Goal: Check status: Check status

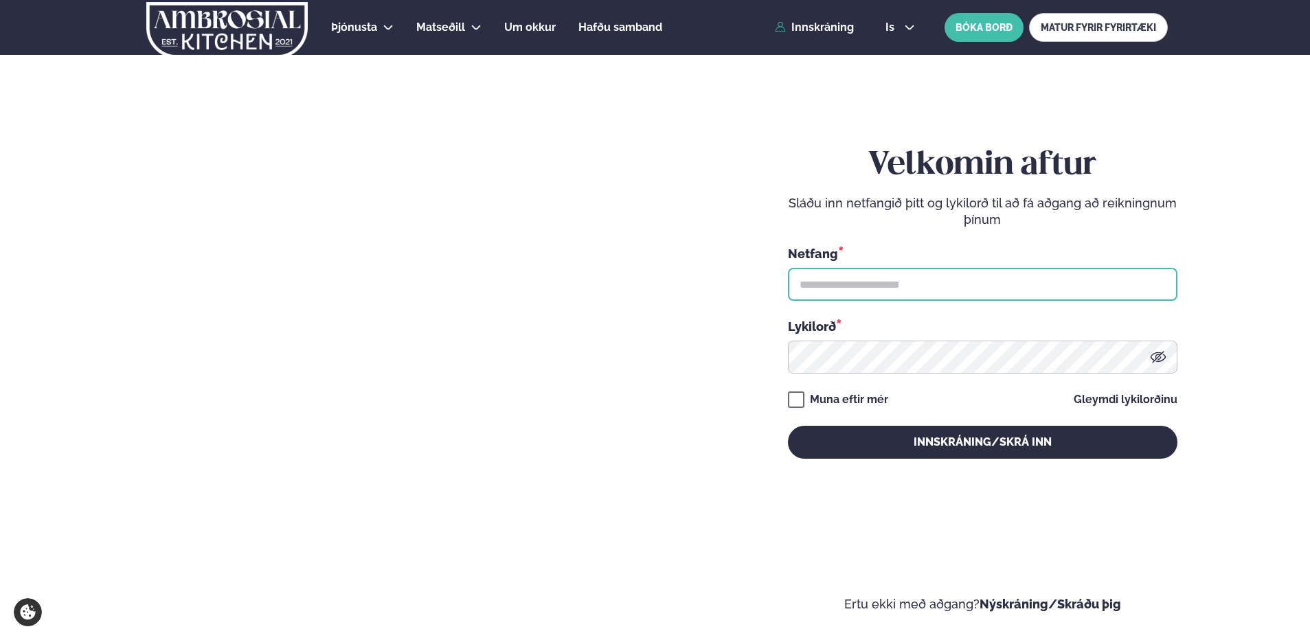
click at [840, 277] on input "text" at bounding box center [982, 284] width 389 height 33
type input "**********"
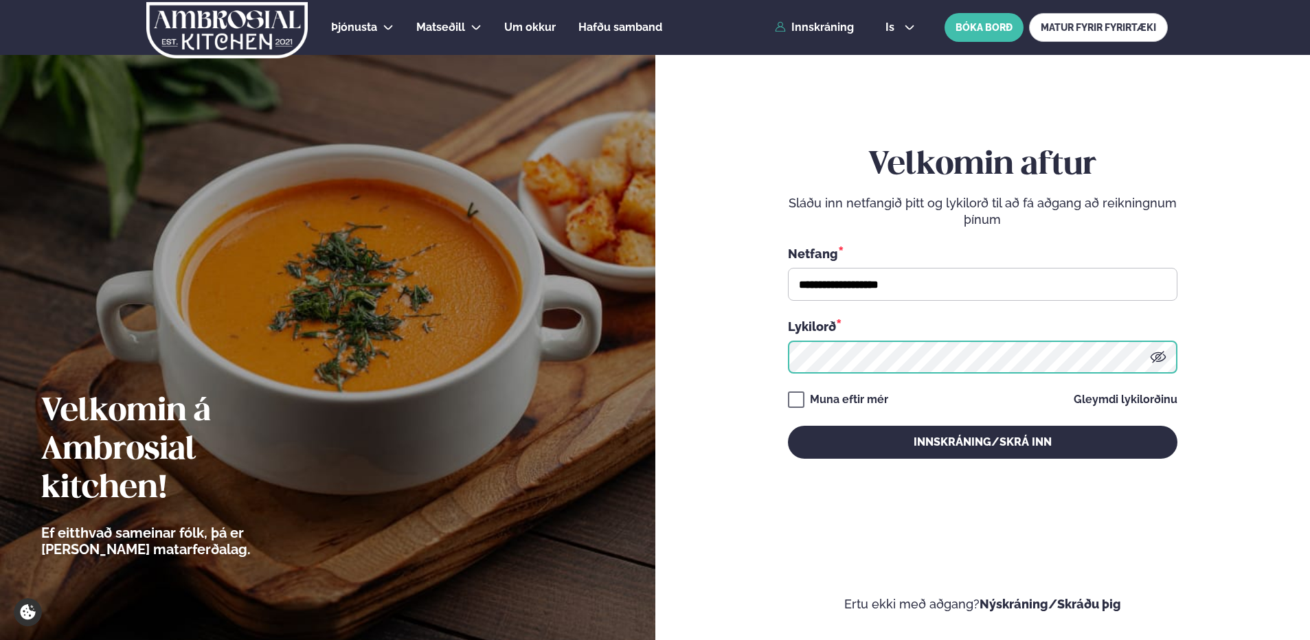
click at [788, 426] on button "Innskráning/Skrá inn" at bounding box center [982, 442] width 389 height 33
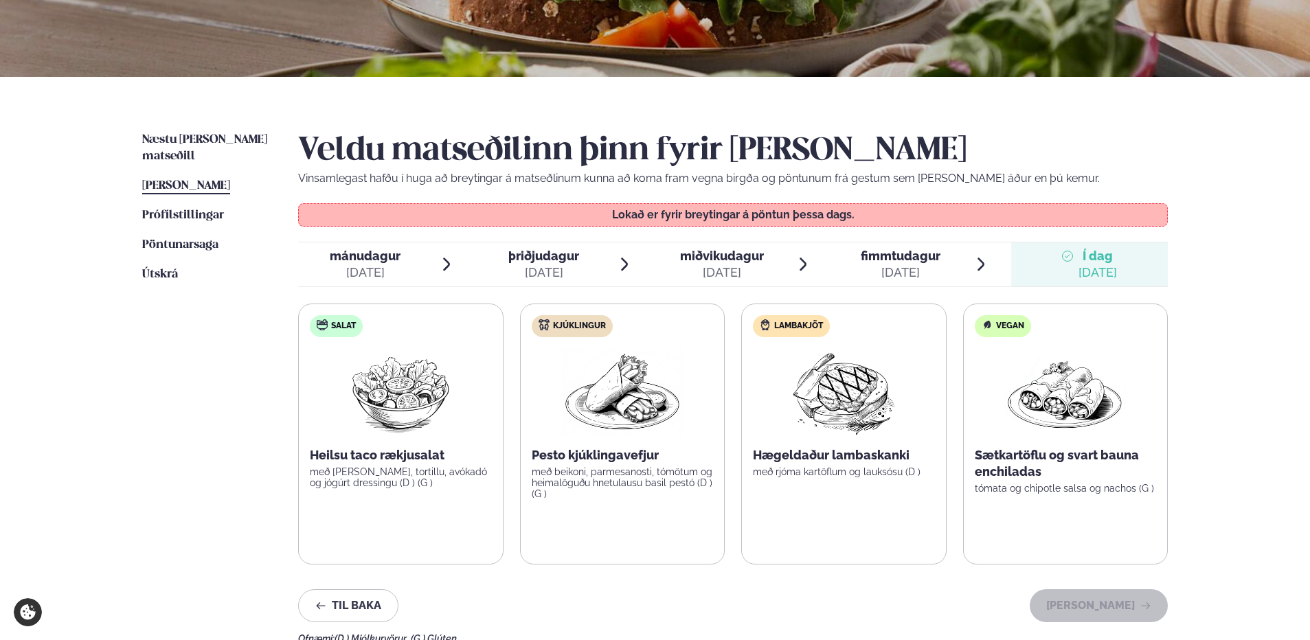
scroll to position [137, 0]
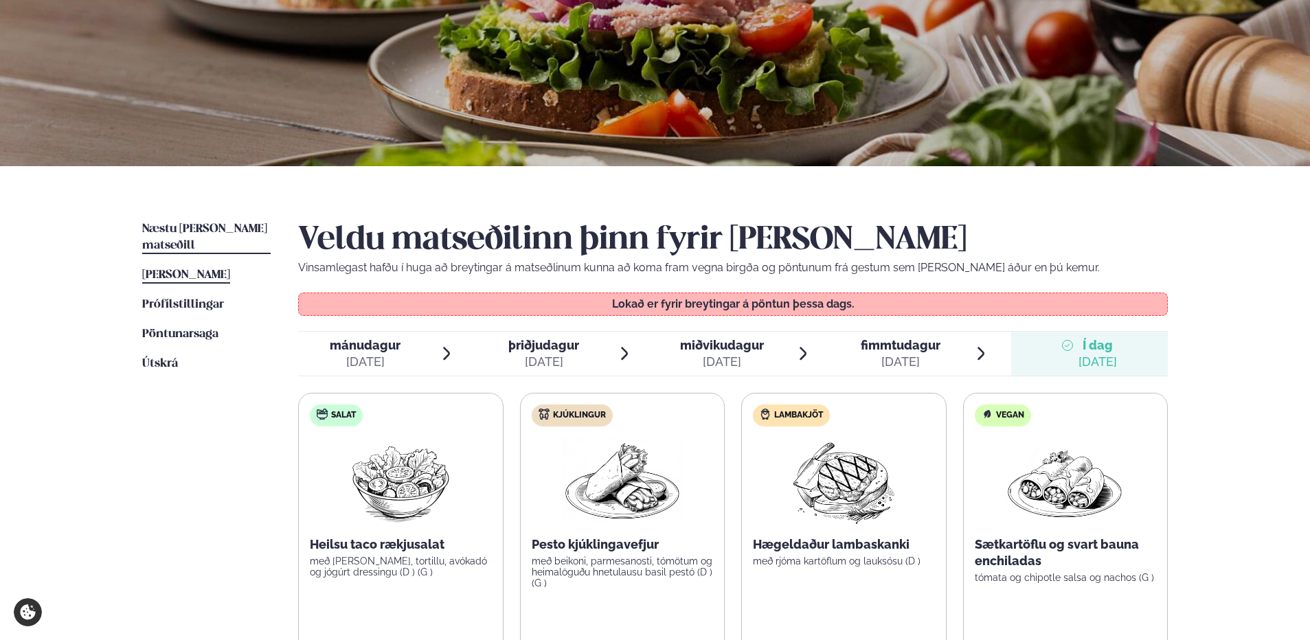
click at [187, 228] on span "Næstu [PERSON_NAME] matseðill" at bounding box center [204, 237] width 125 height 28
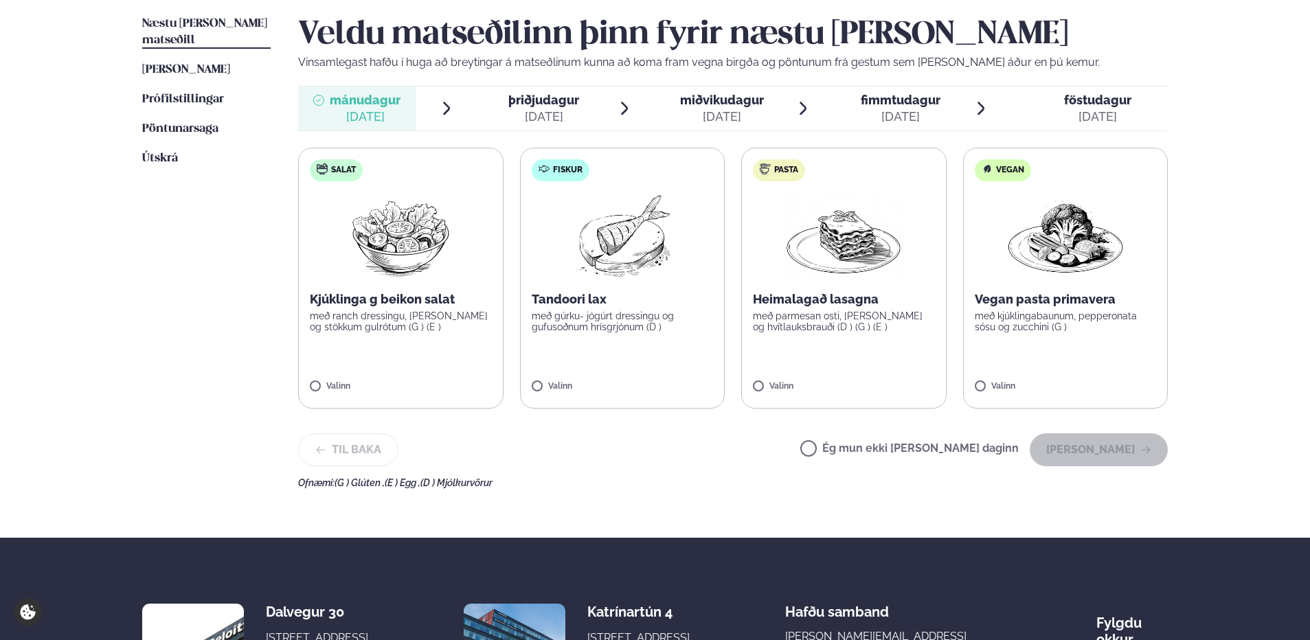
scroll to position [343, 0]
click at [523, 91] on div "þriðjudagur þri." at bounding box center [543, 99] width 71 height 16
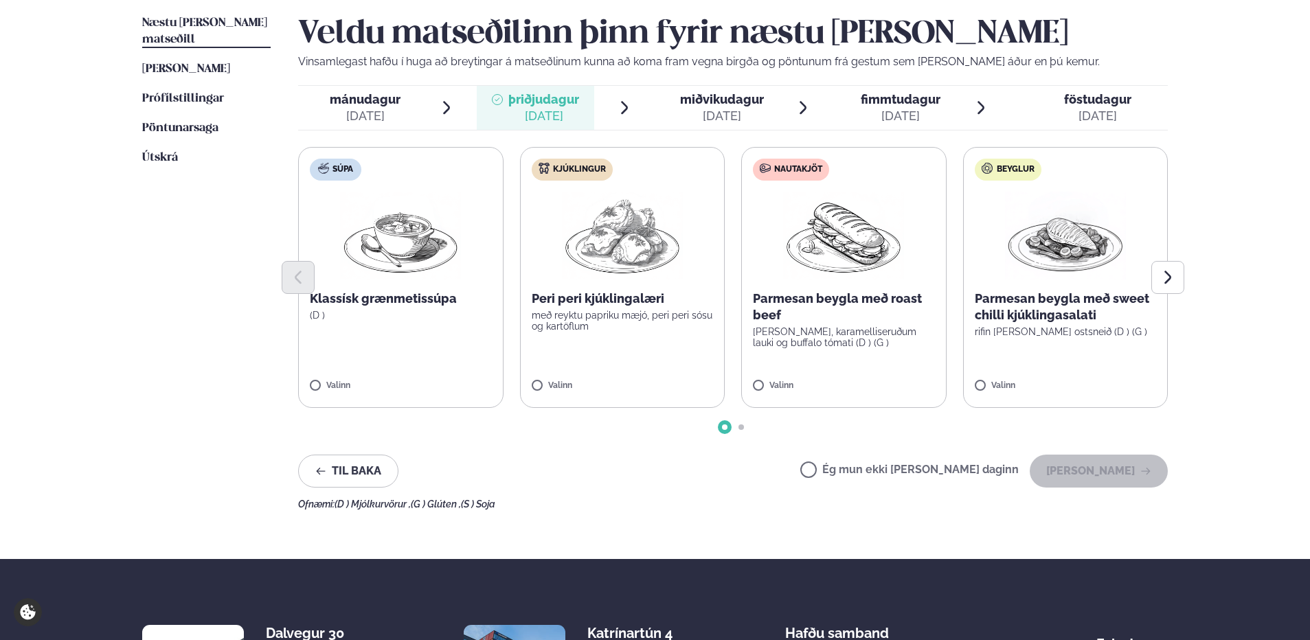
click at [690, 111] on div "[DATE]" at bounding box center [722, 116] width 84 height 16
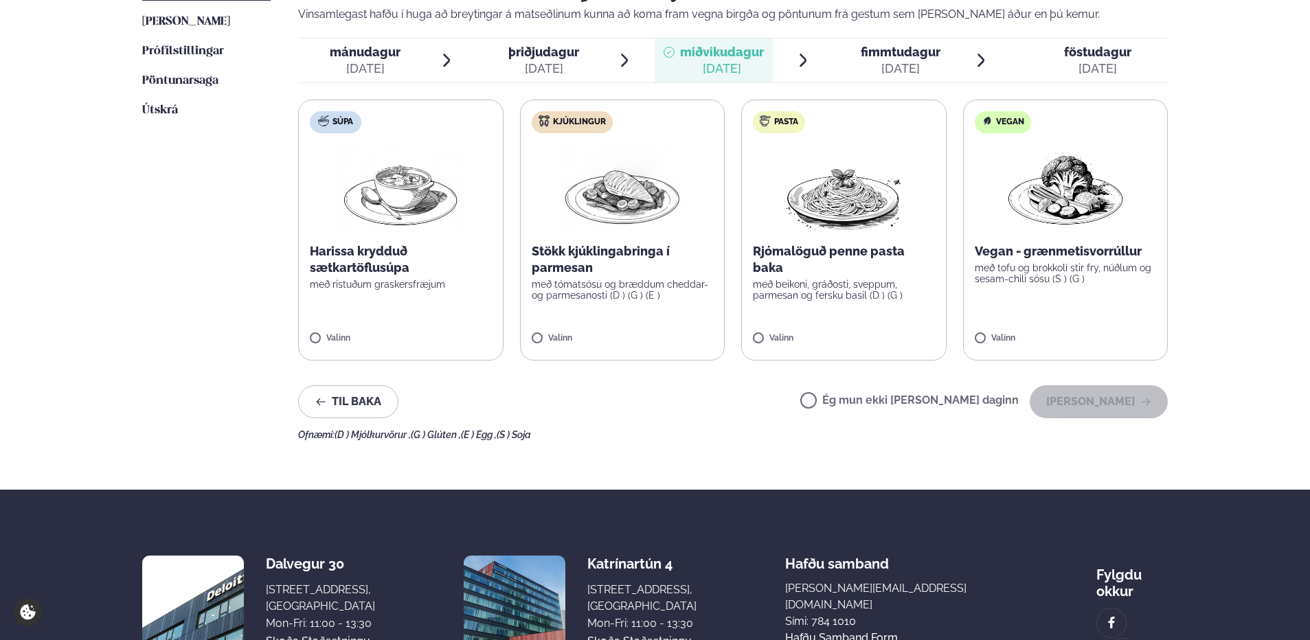
scroll to position [412, 0]
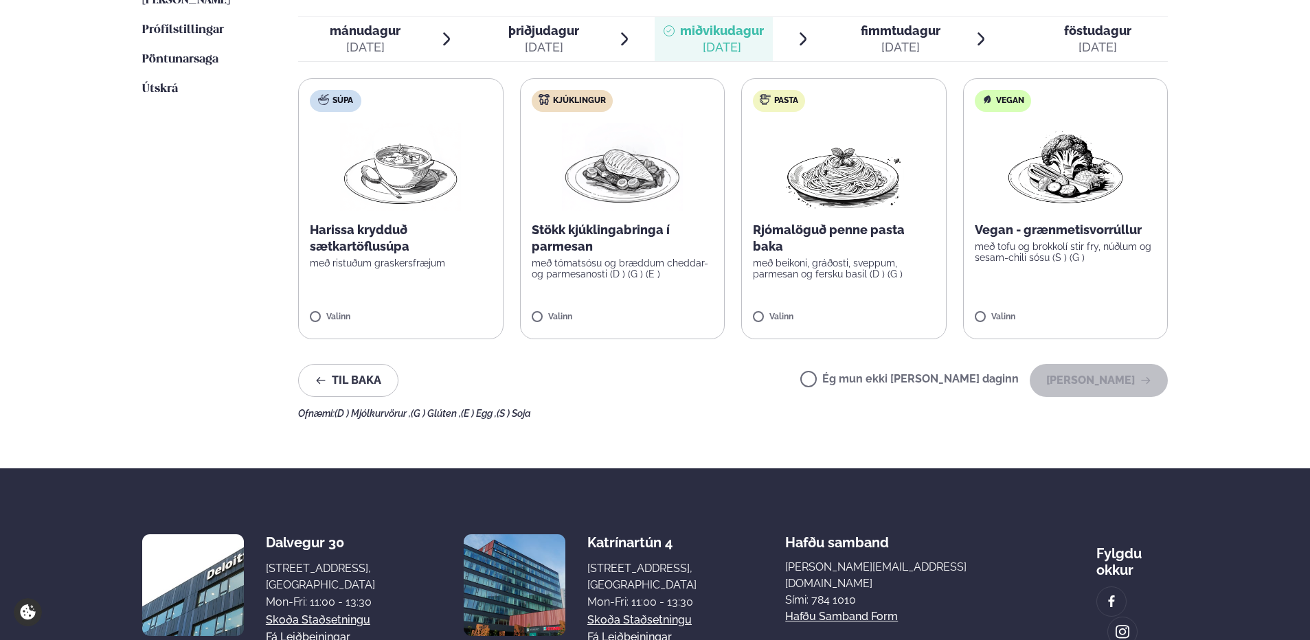
click at [911, 44] on div "[DATE]" at bounding box center [901, 47] width 80 height 16
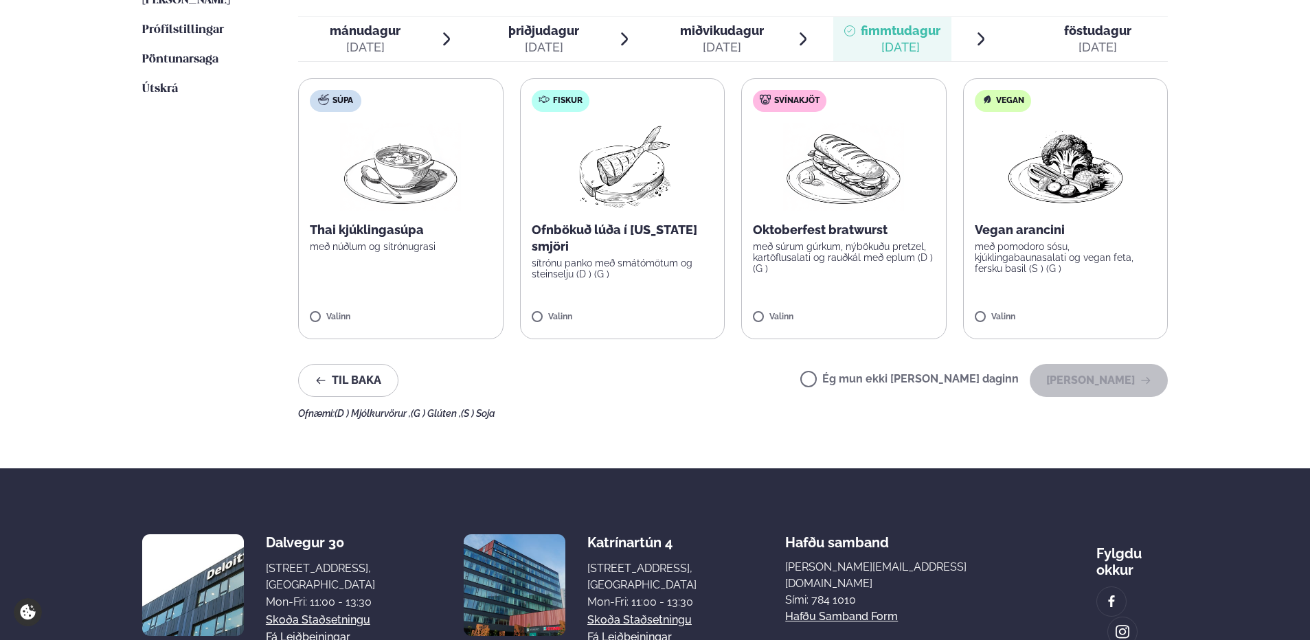
click at [1095, 47] on div "[DATE]" at bounding box center [1097, 47] width 67 height 16
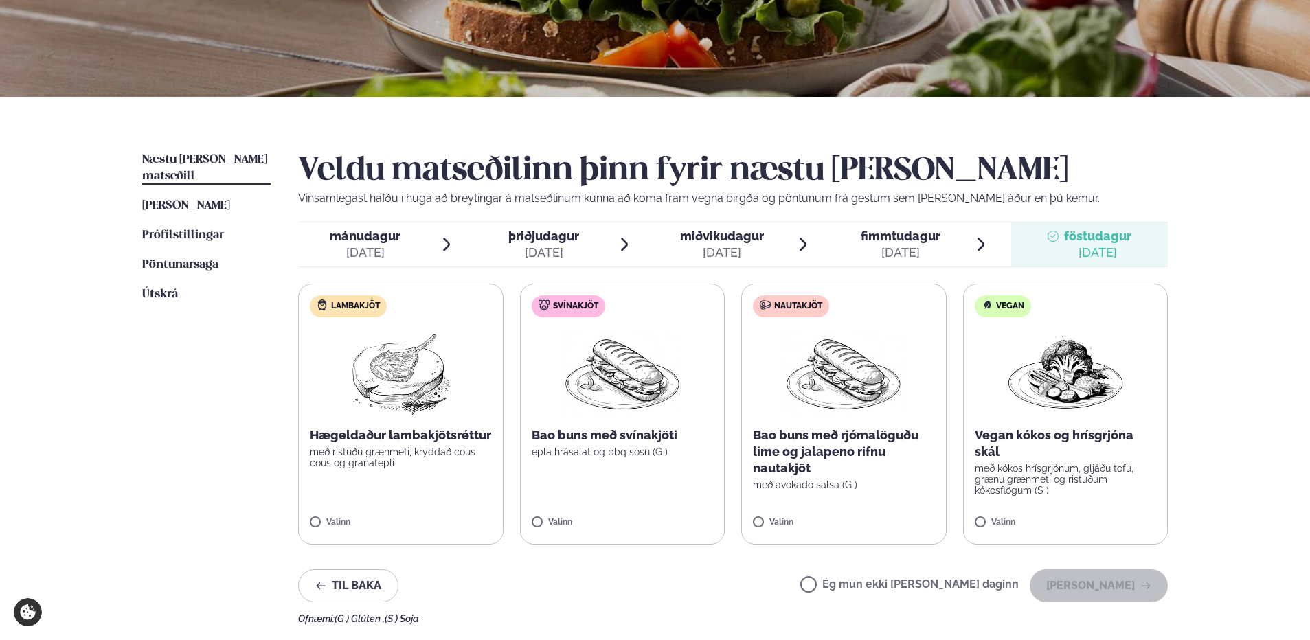
scroll to position [206, 0]
